Goal: Information Seeking & Learning: Compare options

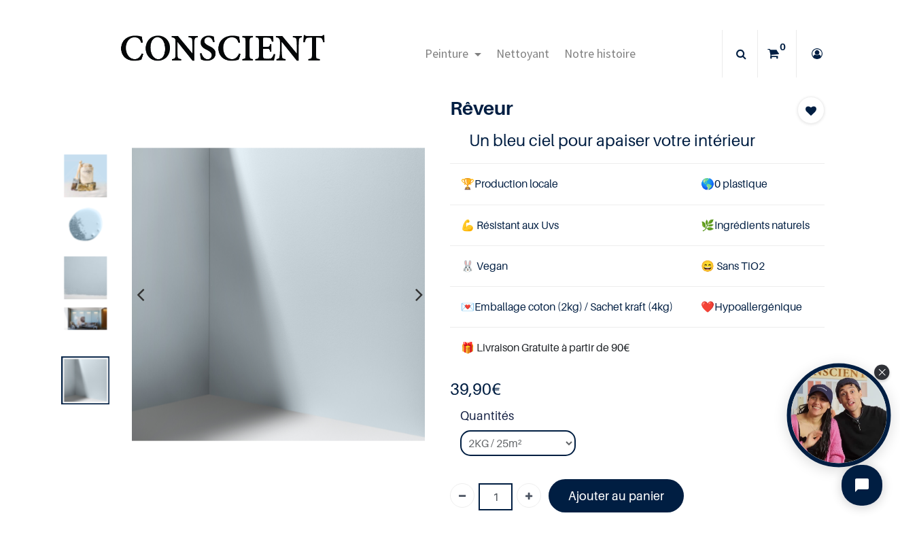
click at [840, 409] on div "Open Tolstoy widget" at bounding box center [839, 416] width 104 height 104
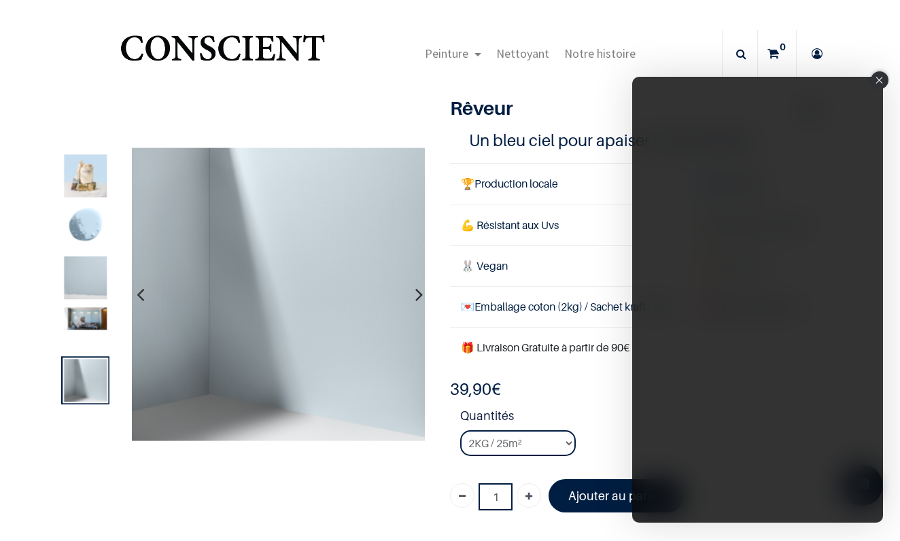
click at [884, 79] on div "Close" at bounding box center [880, 80] width 18 height 18
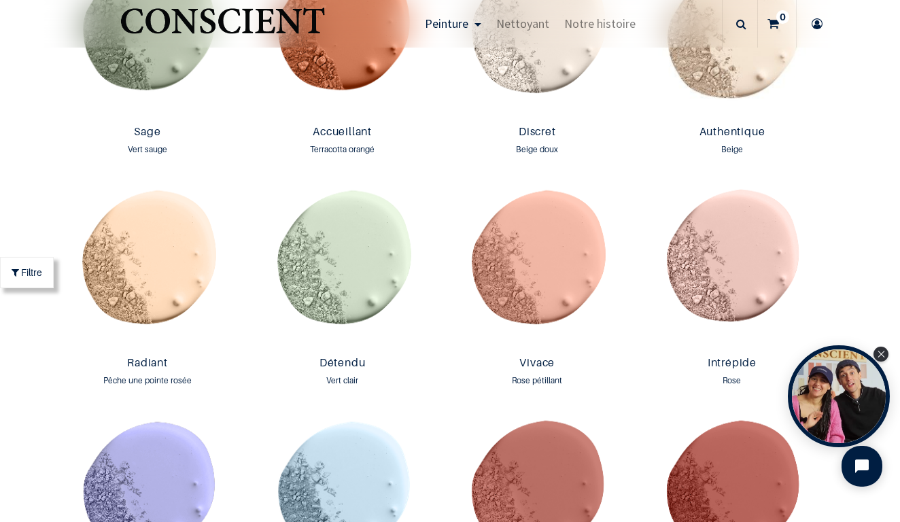
scroll to position [1265, 0]
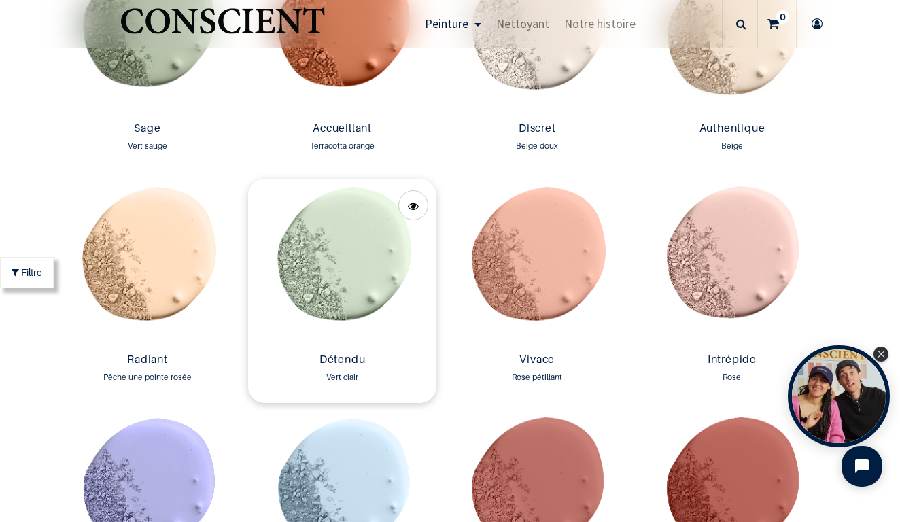
click at [366, 265] on img at bounding box center [342, 263] width 188 height 169
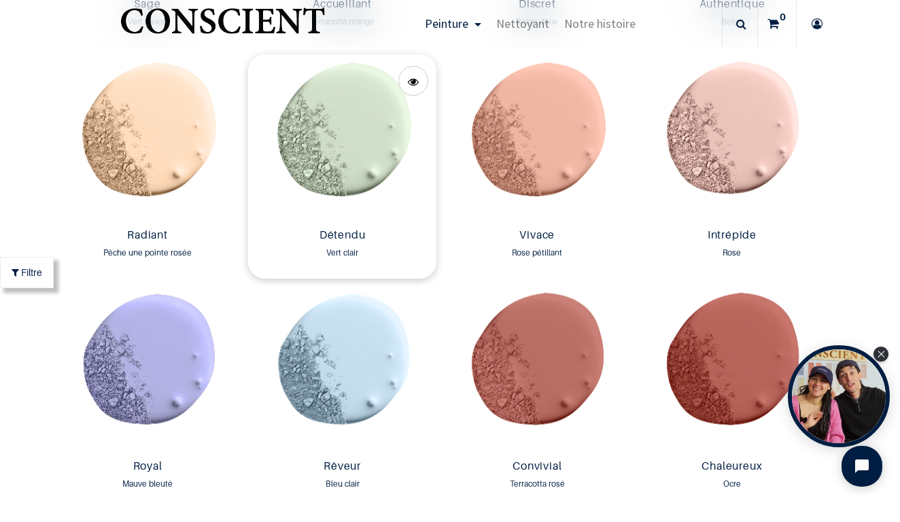
scroll to position [1396, 0]
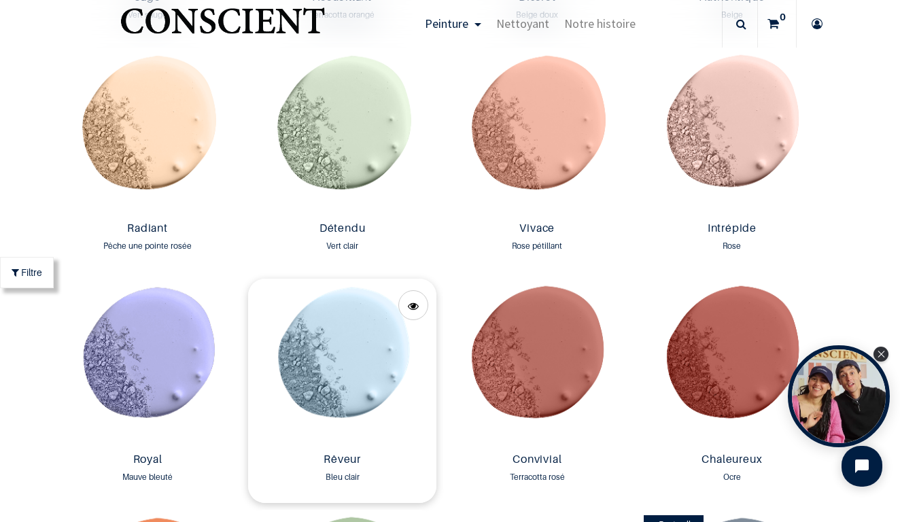
click at [378, 375] on img at bounding box center [342, 363] width 188 height 169
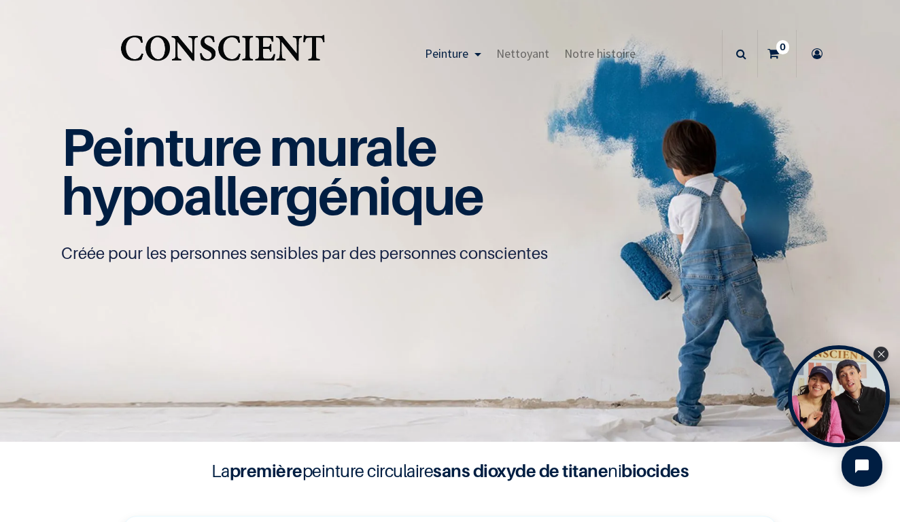
scroll to position [0, 0]
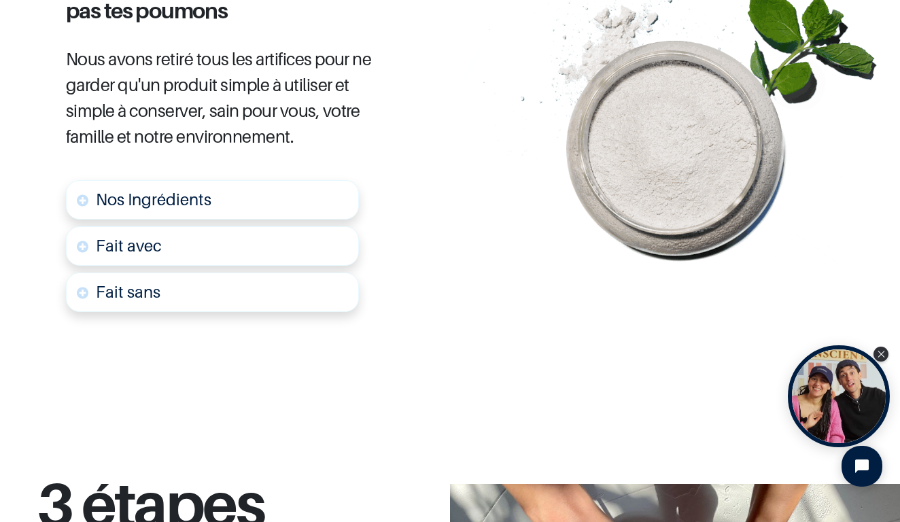
scroll to position [786, 0]
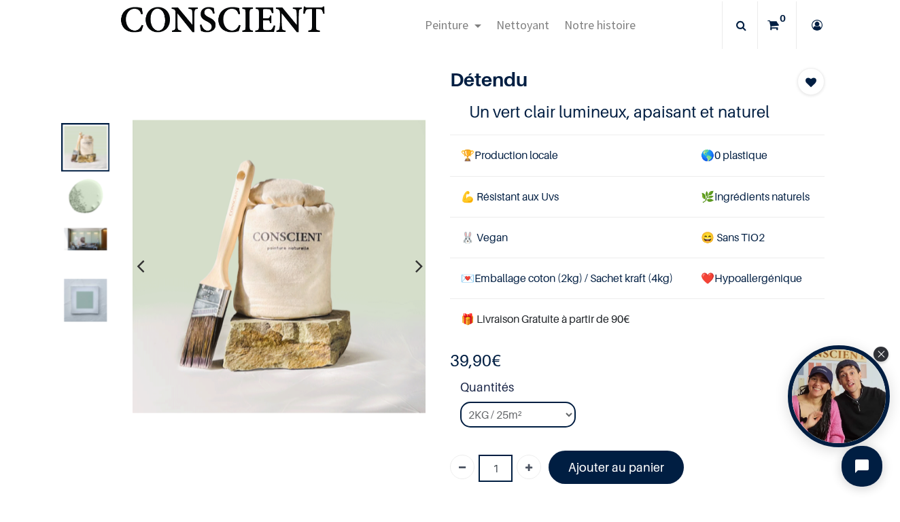
scroll to position [24, 0]
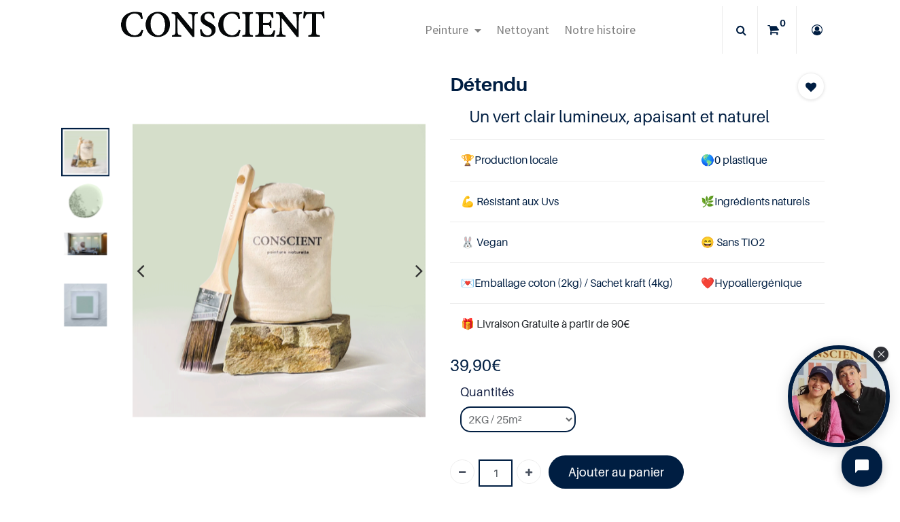
click at [96, 241] on img at bounding box center [85, 243] width 43 height 22
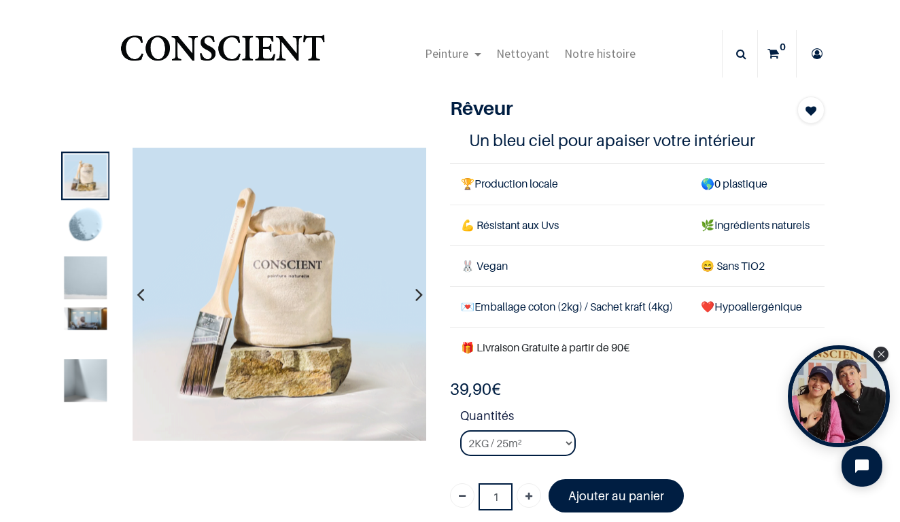
click at [97, 315] on img at bounding box center [85, 319] width 43 height 22
